Goal: Book appointment/travel/reservation

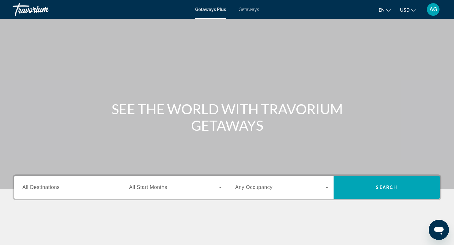
click at [39, 189] on span "All Destinations" at bounding box center [40, 187] width 37 height 5
click at [39, 189] on input "Destination All Destinations" at bounding box center [68, 188] width 93 height 8
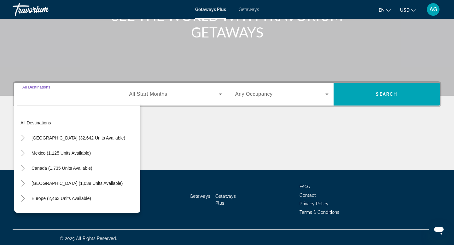
scroll to position [96, 0]
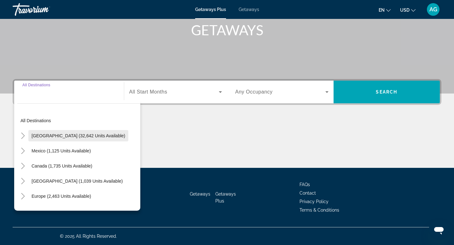
click at [36, 137] on span "[GEOGRAPHIC_DATA] (32,642 units available)" at bounding box center [79, 135] width 94 height 5
type input "**********"
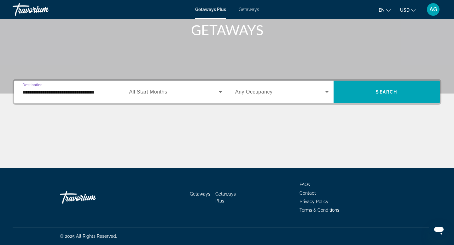
click at [250, 10] on span "Getaways" at bounding box center [249, 9] width 21 height 5
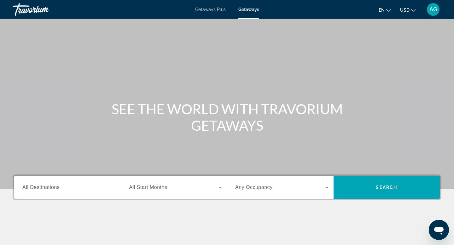
click at [49, 192] on div "Search widget" at bounding box center [68, 188] width 93 height 18
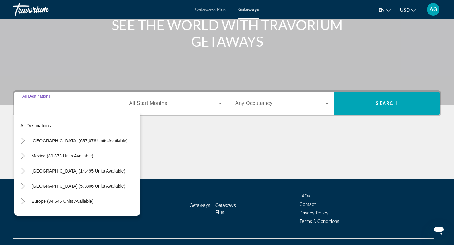
scroll to position [96, 0]
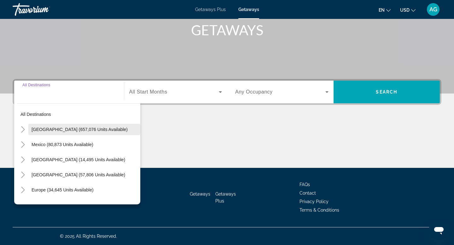
click at [71, 129] on span "[GEOGRAPHIC_DATA] (657,076 units available)" at bounding box center [80, 129] width 96 height 5
type input "**********"
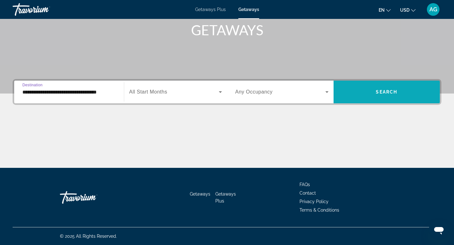
click at [379, 97] on span "Search widget" at bounding box center [387, 92] width 107 height 15
